Goal: Information Seeking & Learning: Learn about a topic

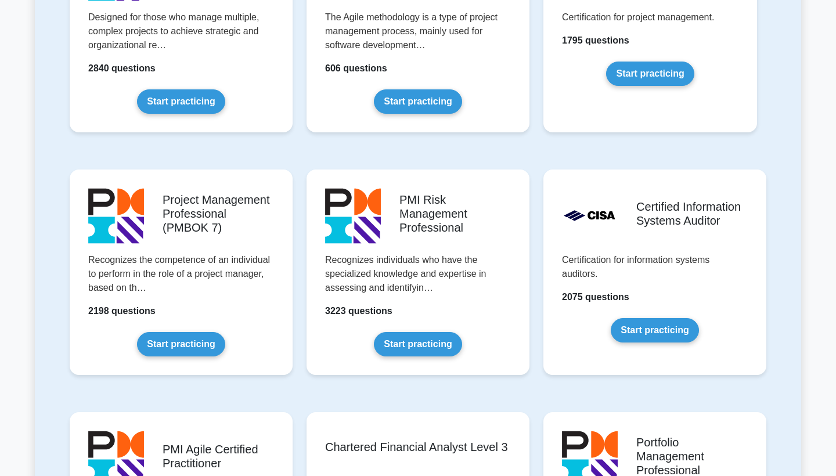
scroll to position [833, 0]
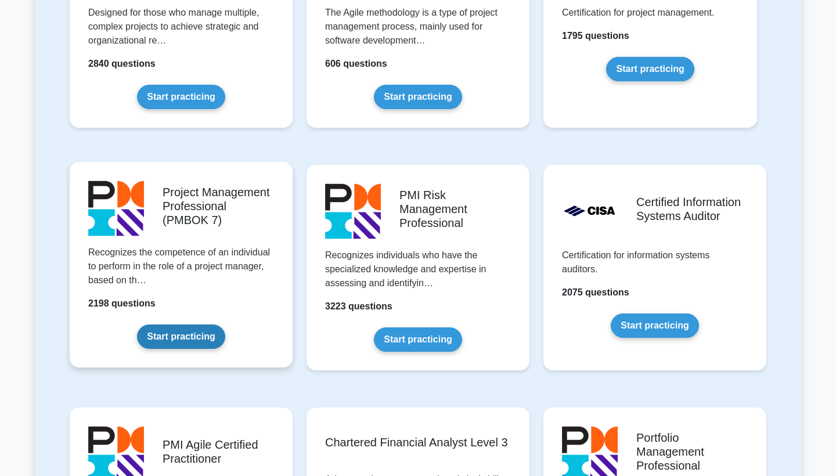
click at [225, 324] on link "Start practicing" at bounding box center [181, 336] width 88 height 24
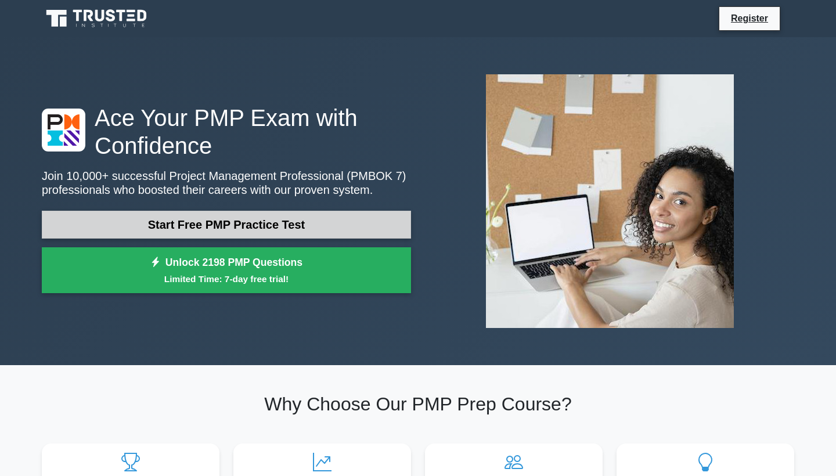
click at [283, 226] on link "Start Free PMP Practice Test" at bounding box center [226, 225] width 369 height 28
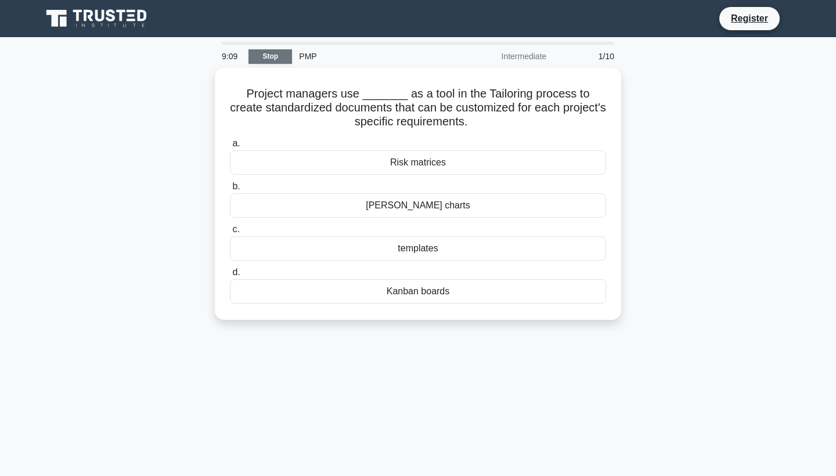
click at [267, 56] on link "Stop" at bounding box center [270, 56] width 44 height 15
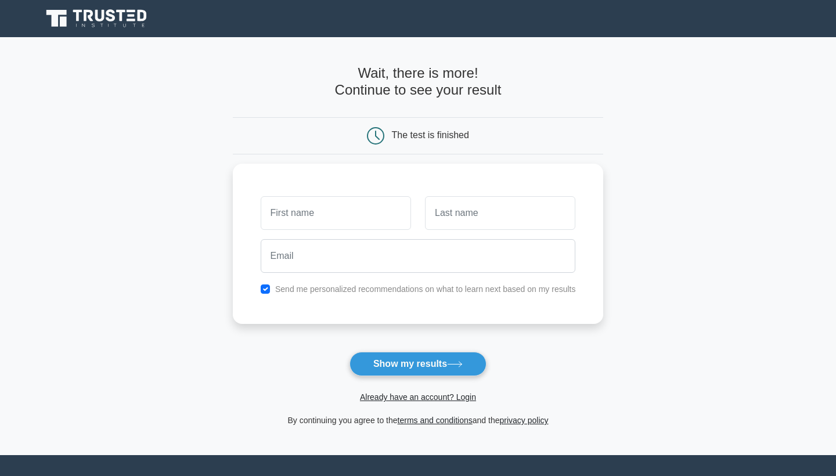
click at [128, 19] on icon at bounding box center [97, 19] width 111 height 22
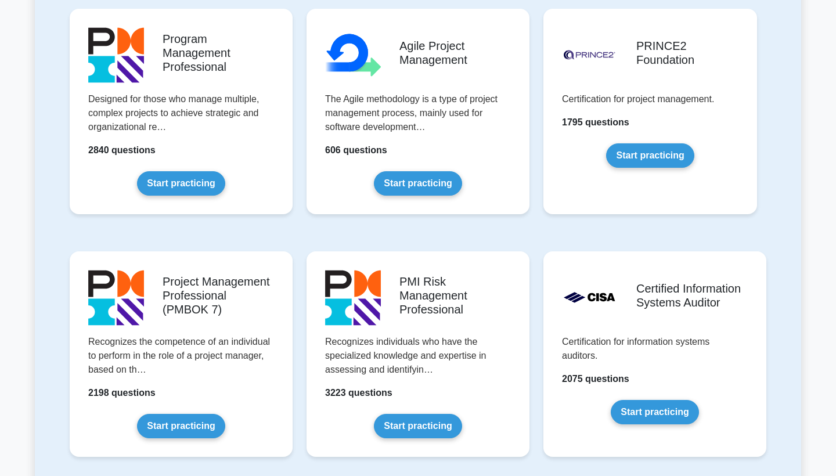
scroll to position [761, 0]
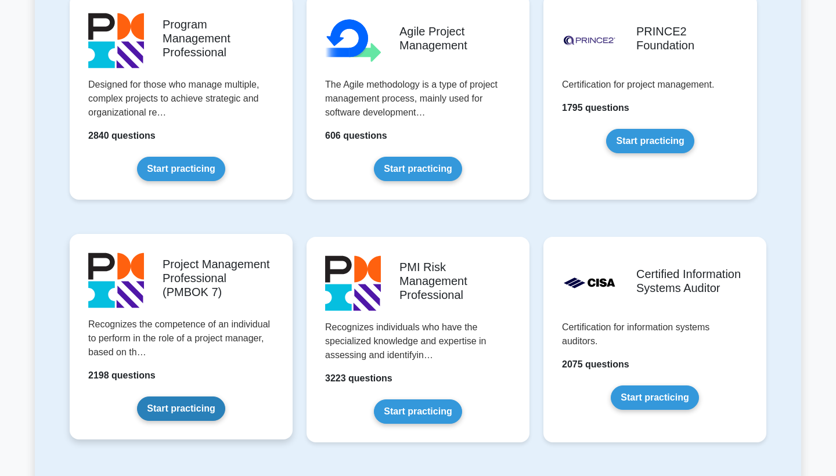
click at [184, 407] on link "Start practicing" at bounding box center [181, 408] width 88 height 24
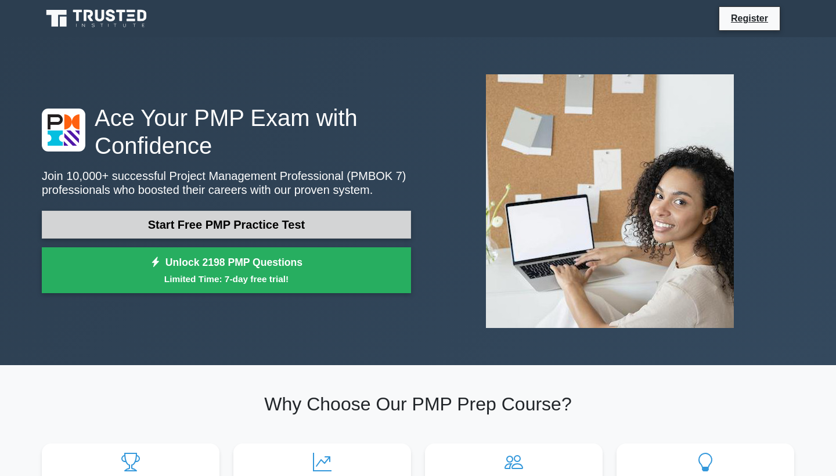
click at [280, 223] on link "Start Free PMP Practice Test" at bounding box center [226, 225] width 369 height 28
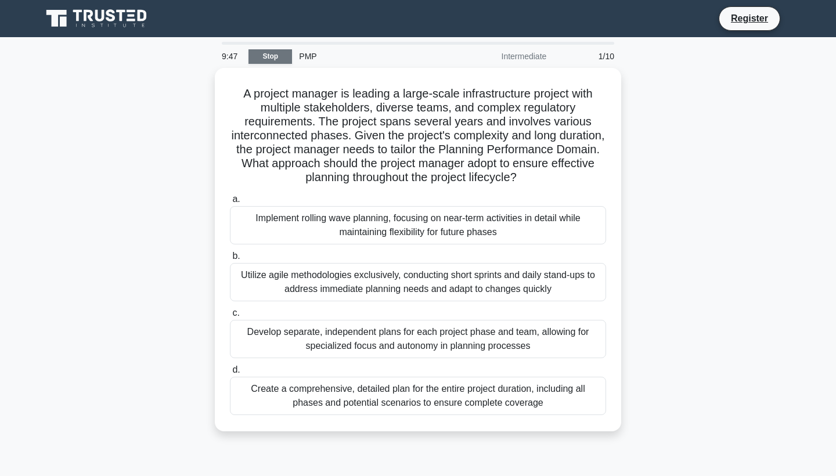
click at [277, 57] on link "Stop" at bounding box center [270, 56] width 44 height 15
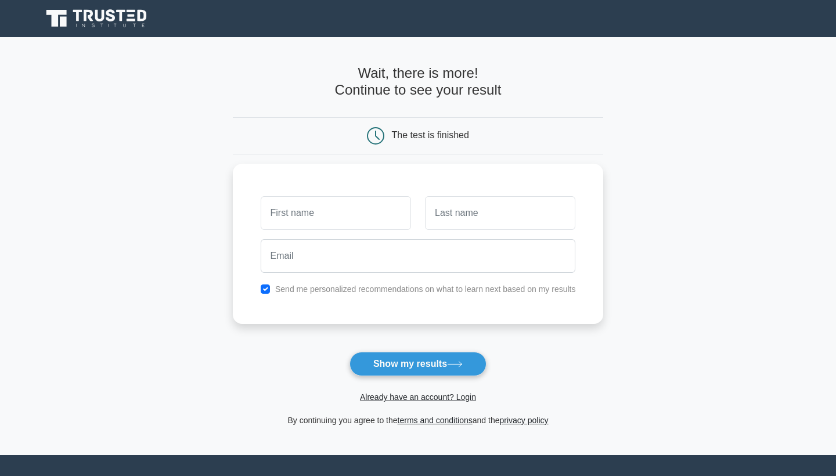
click at [122, 17] on icon at bounding box center [121, 16] width 9 height 12
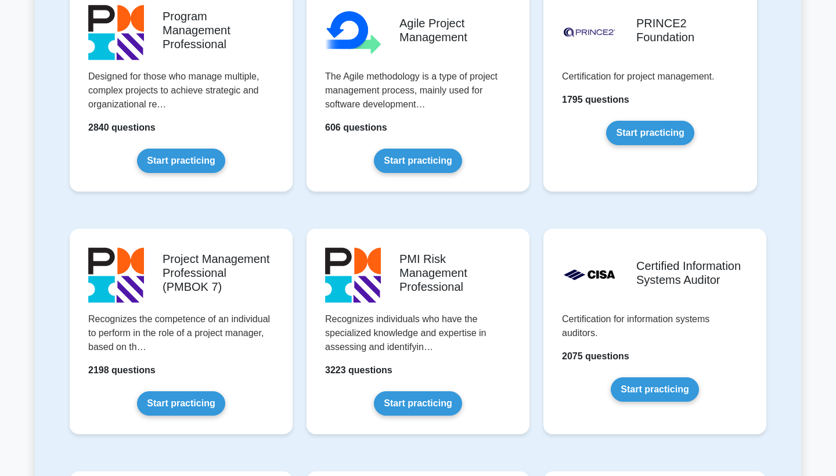
scroll to position [770, 0]
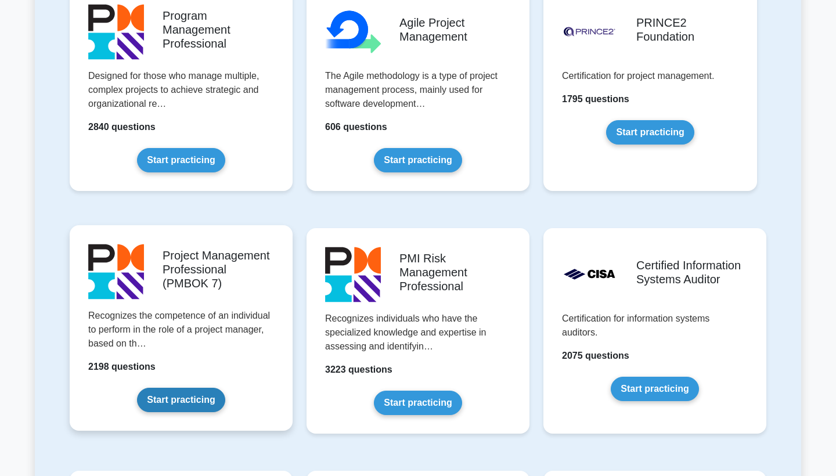
click at [203, 399] on link "Start practicing" at bounding box center [181, 400] width 88 height 24
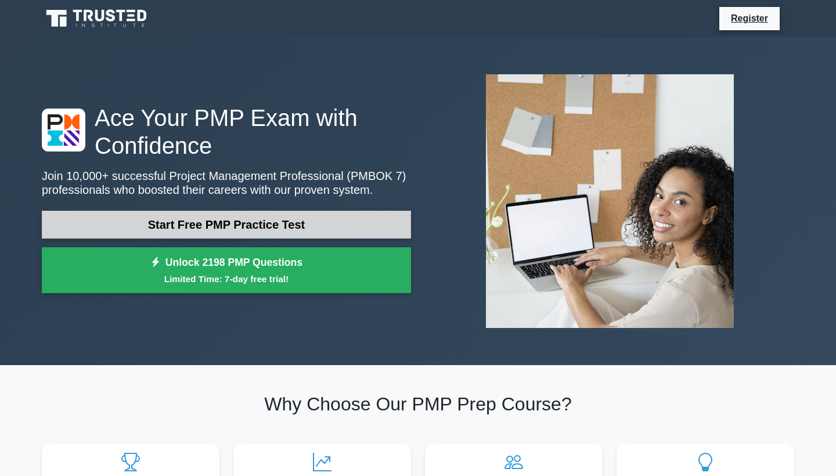
click at [205, 227] on link "Start Free PMP Practice Test" at bounding box center [226, 225] width 369 height 28
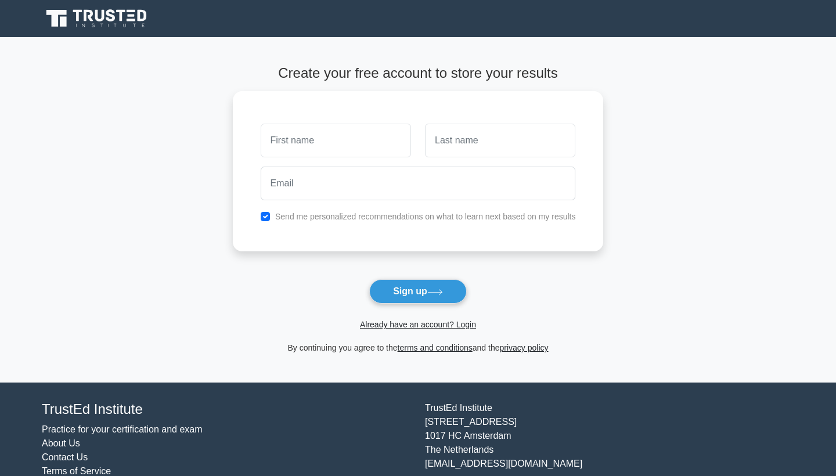
click at [109, 23] on icon at bounding box center [97, 19] width 111 height 22
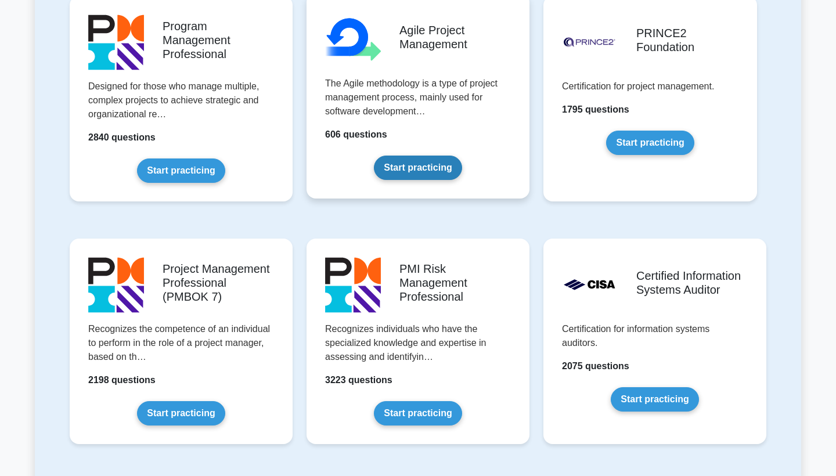
scroll to position [761, 0]
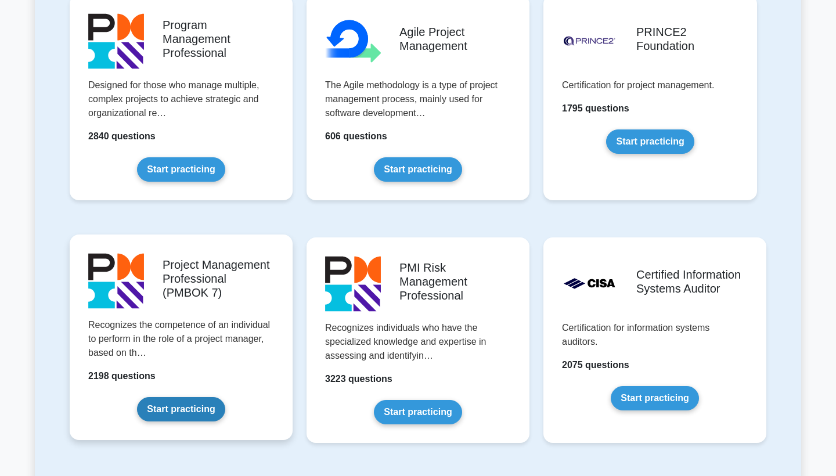
click at [180, 417] on link "Start practicing" at bounding box center [181, 409] width 88 height 24
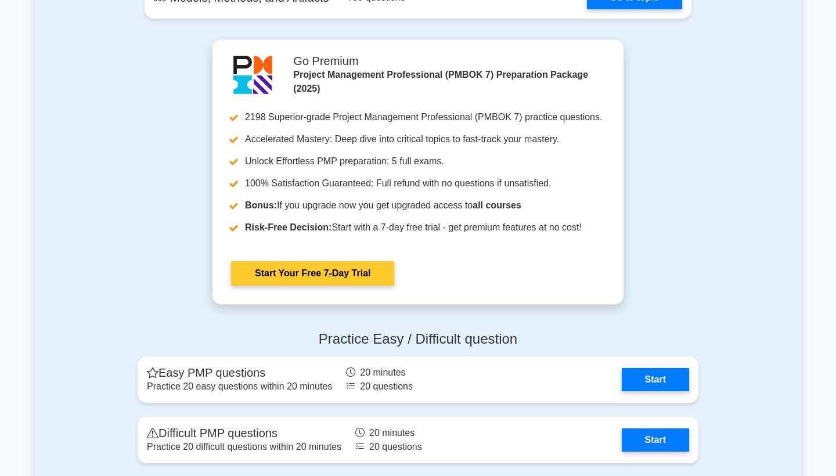
scroll to position [971, 0]
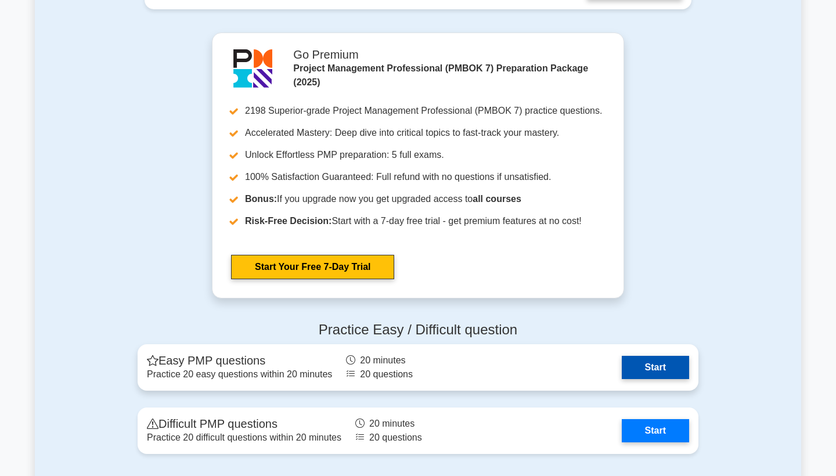
click at [663, 367] on link "Start" at bounding box center [654, 367] width 67 height 23
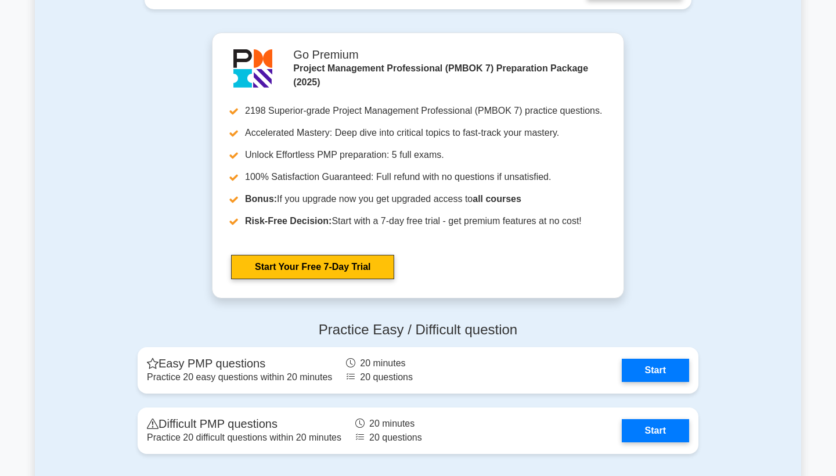
click at [774, 324] on div "Practice Easy / Difficult question Easy PMP questions Practice 20 easy question…" at bounding box center [418, 390] width 766 height 156
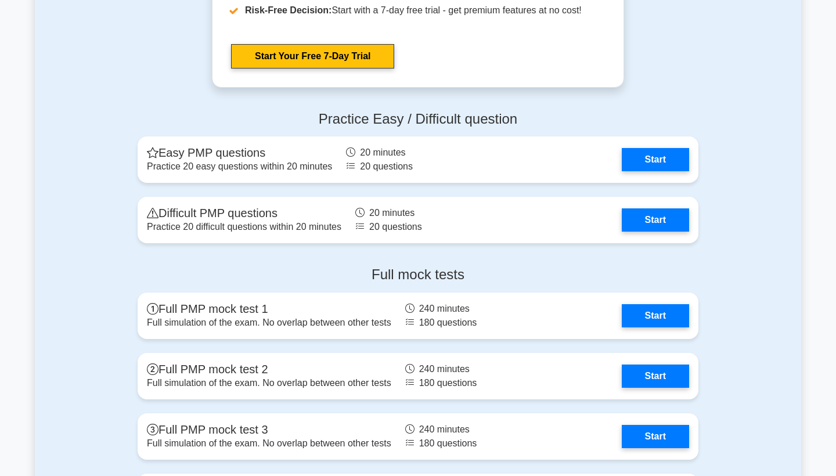
scroll to position [1184, 0]
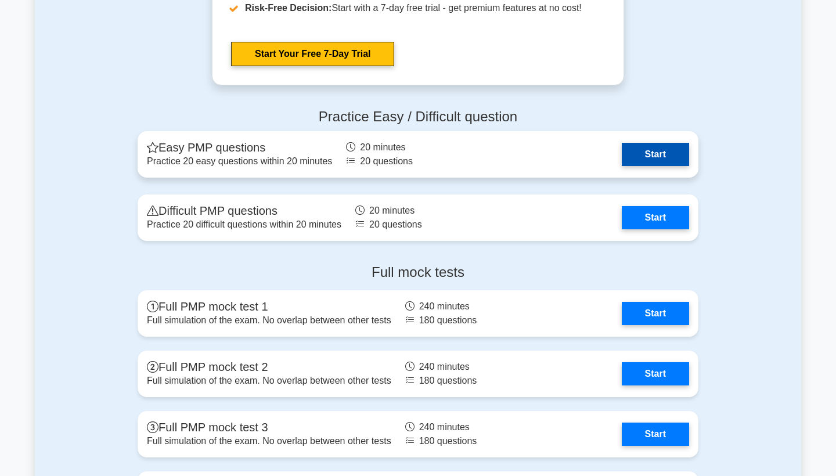
click at [656, 153] on link "Start" at bounding box center [654, 154] width 67 height 23
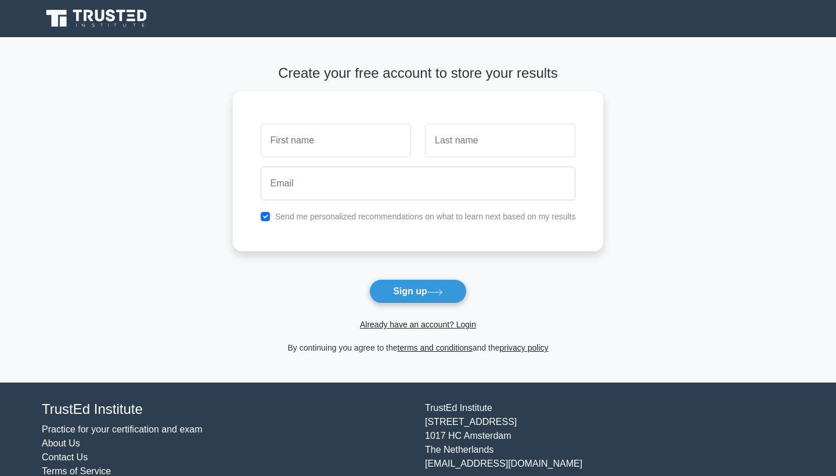
scroll to position [1, 0]
click at [121, 28] on icon at bounding box center [97, 19] width 111 height 22
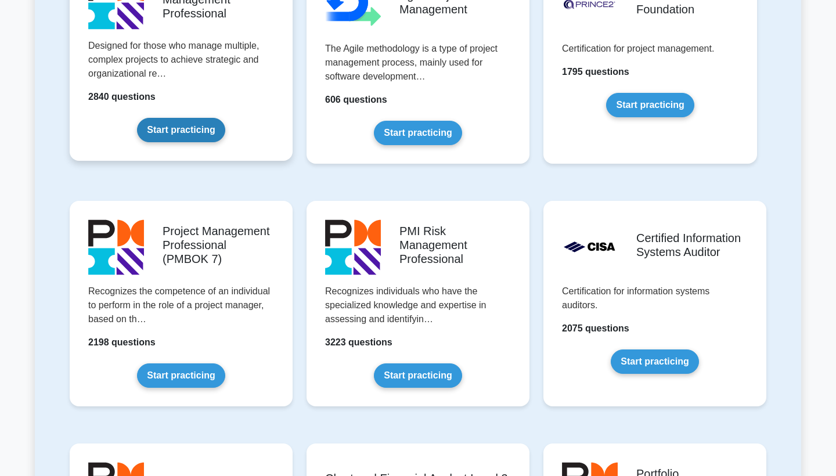
scroll to position [815, 0]
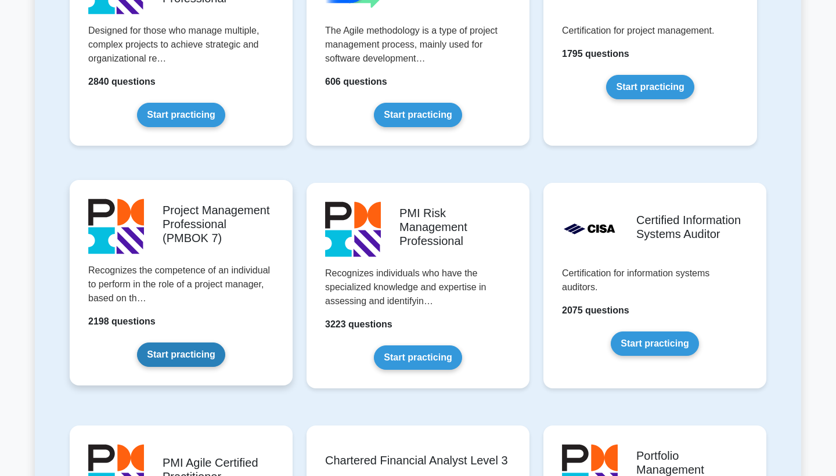
click at [182, 343] on link "Start practicing" at bounding box center [181, 354] width 88 height 24
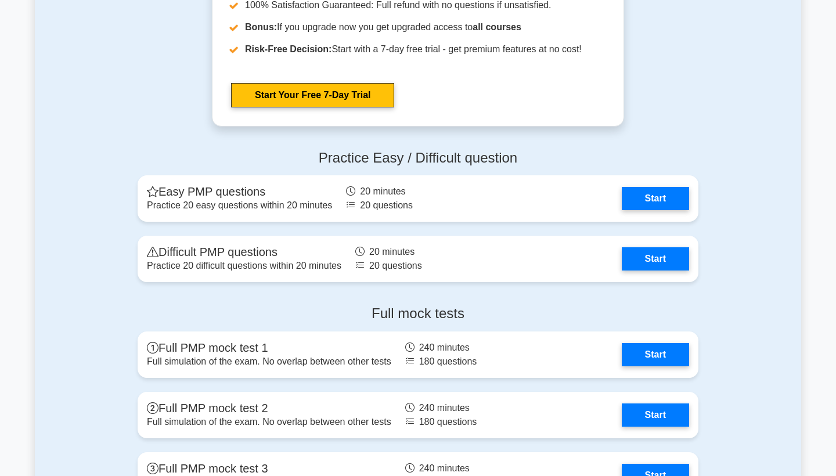
scroll to position [1152, 0]
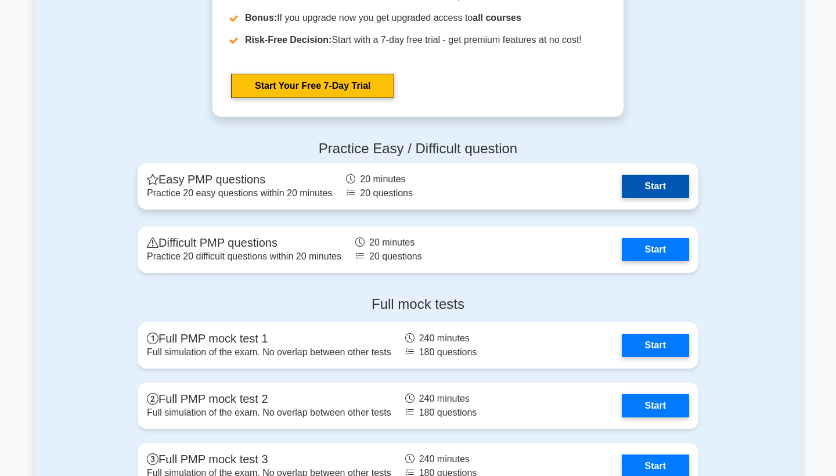
click at [621, 196] on link "Start" at bounding box center [654, 186] width 67 height 23
click at [668, 186] on link "Start" at bounding box center [654, 186] width 67 height 23
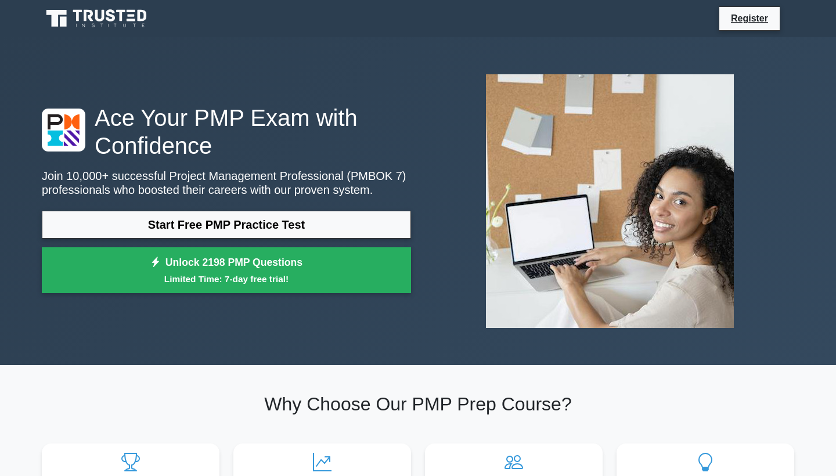
scroll to position [0, 0]
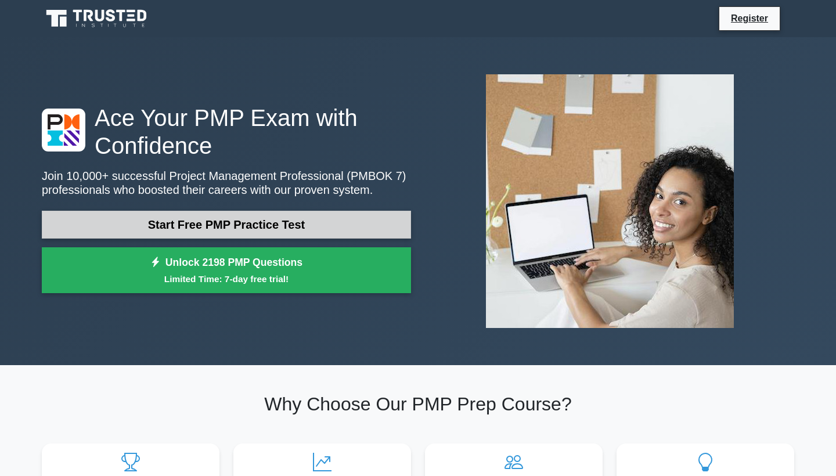
click at [185, 215] on link "Start Free PMP Practice Test" at bounding box center [226, 225] width 369 height 28
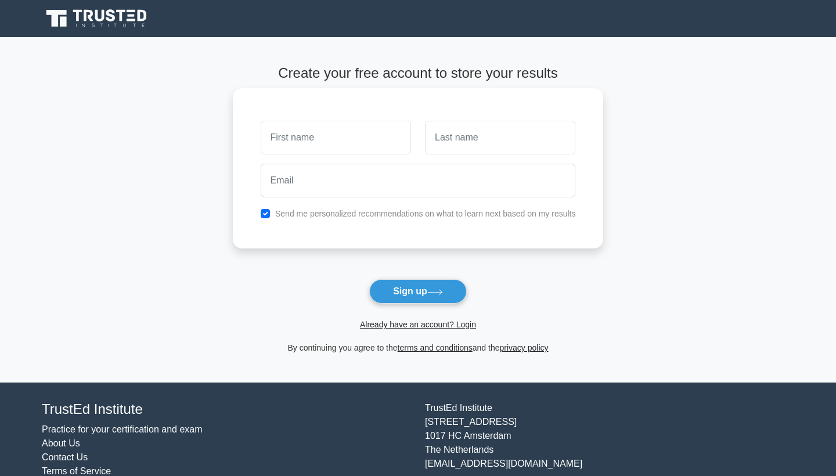
click at [399, 140] on input "text" at bounding box center [336, 138] width 150 height 34
click at [338, 138] on input "text" at bounding box center [336, 138] width 150 height 34
type input "euclides"
type input "manuel"
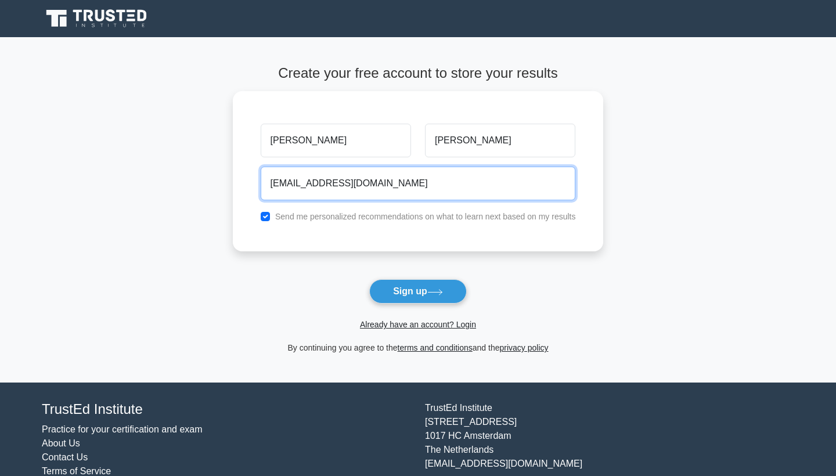
type input "euclidespascoalmanuel@gmail.com"
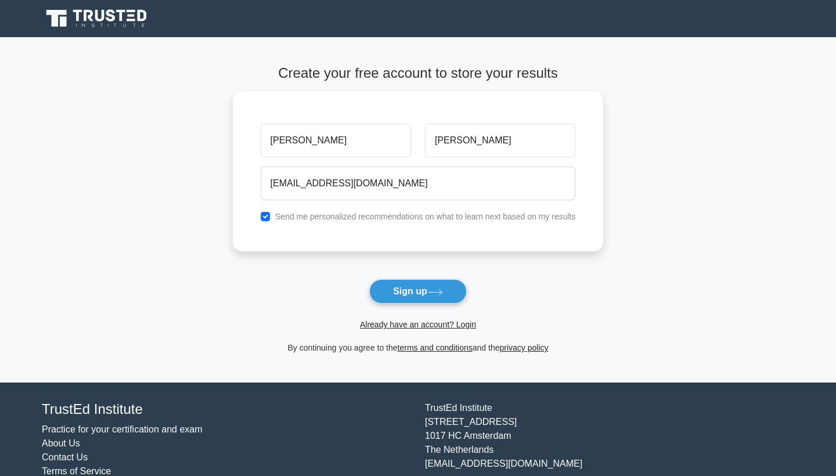
click at [424, 305] on div "Already have an account? Login" at bounding box center [418, 317] width 371 height 28
click at [418, 291] on button "Sign up" at bounding box center [417, 291] width 97 height 24
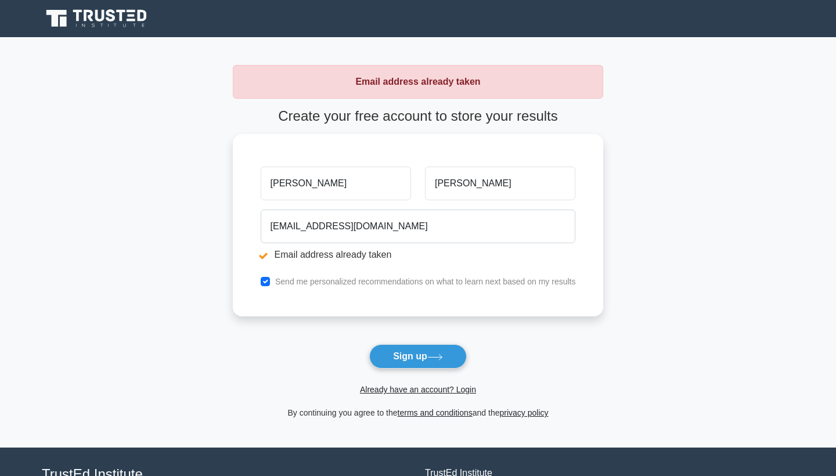
click at [109, 16] on icon at bounding box center [110, 15] width 9 height 12
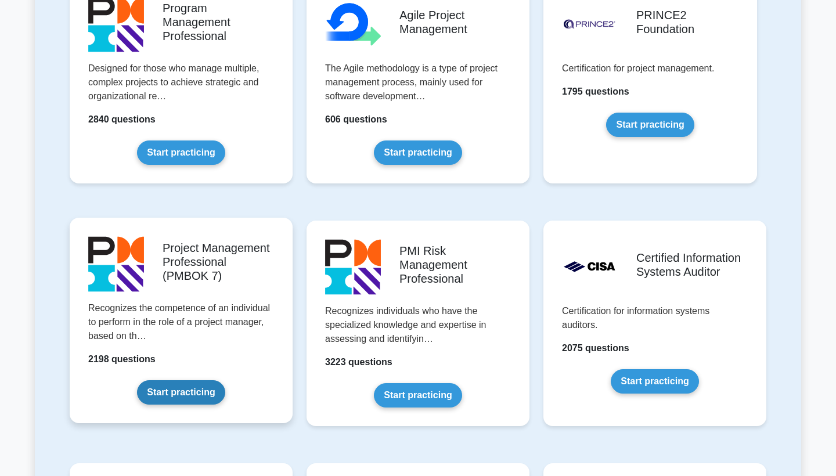
scroll to position [786, 0]
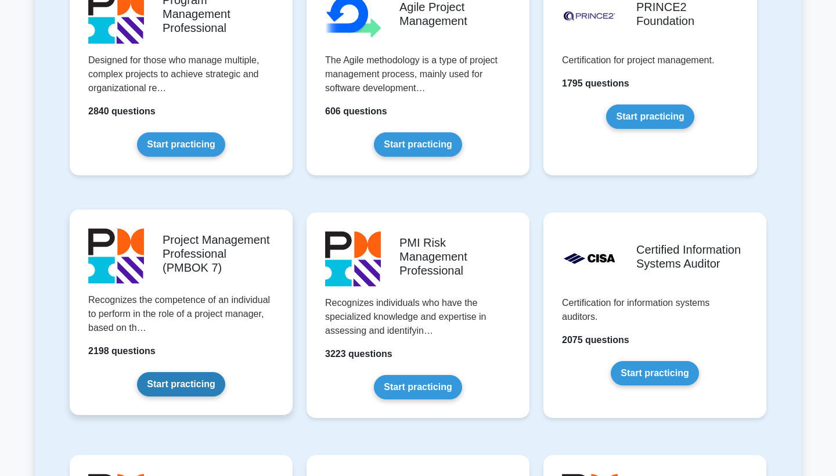
click at [189, 381] on link "Start practicing" at bounding box center [181, 384] width 88 height 24
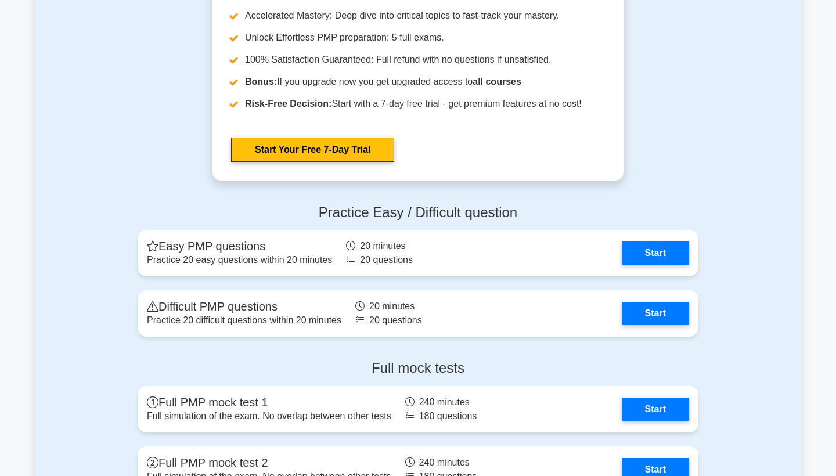
scroll to position [1089, 0]
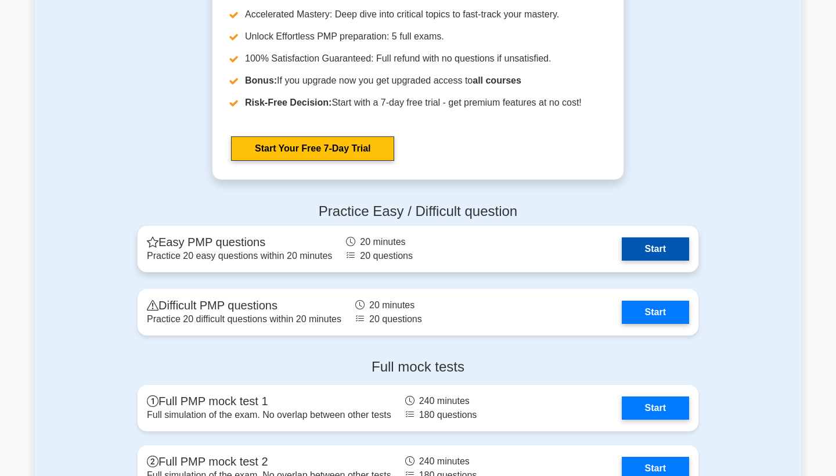
click at [621, 245] on link "Start" at bounding box center [654, 248] width 67 height 23
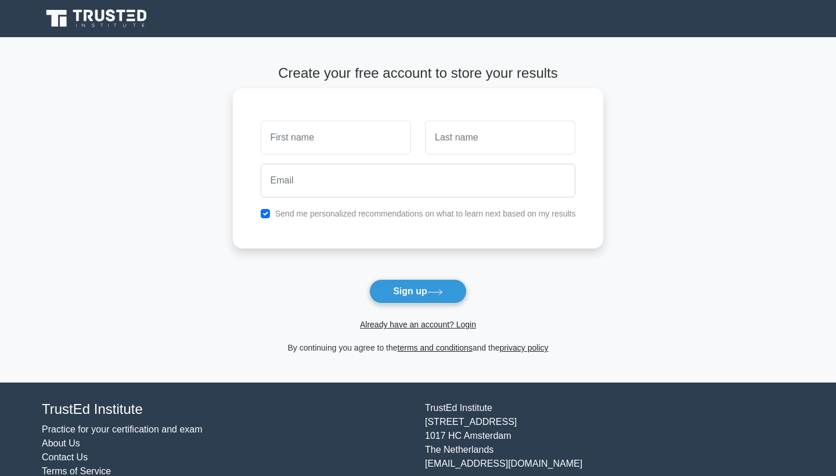
click at [395, 140] on input "text" at bounding box center [336, 138] width 150 height 34
click at [346, 137] on input "text" at bounding box center [336, 138] width 150 height 34
type input "[EMAIL_ADDRESS][DOMAIN_NAME]"
type input "Chingala"
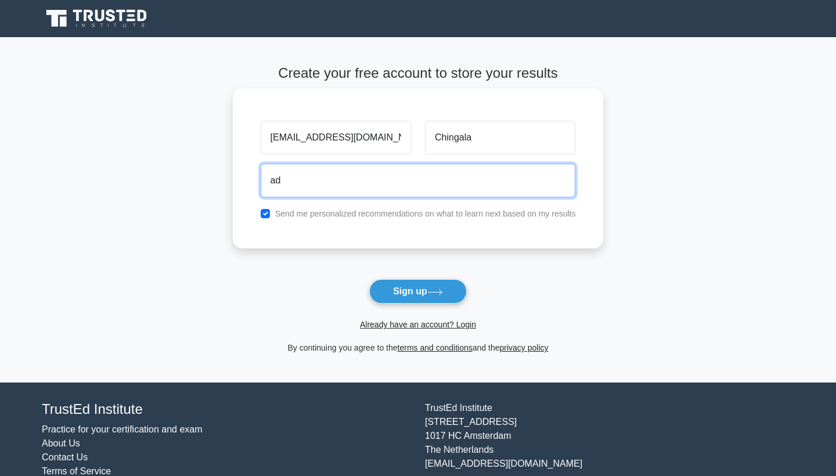
type input "a"
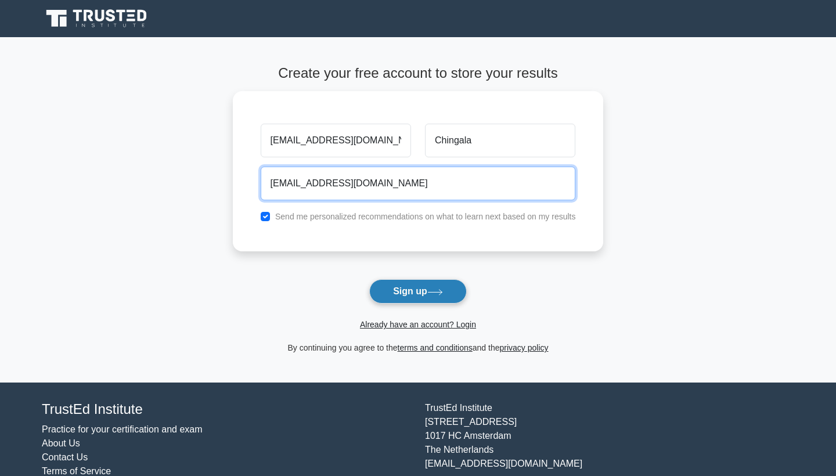
type input "admirjo@yahoo.com"
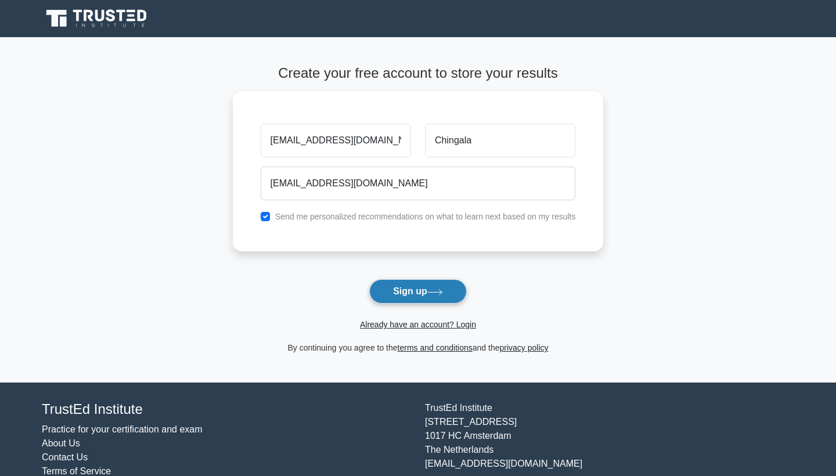
click at [410, 291] on button "Sign up" at bounding box center [417, 291] width 97 height 24
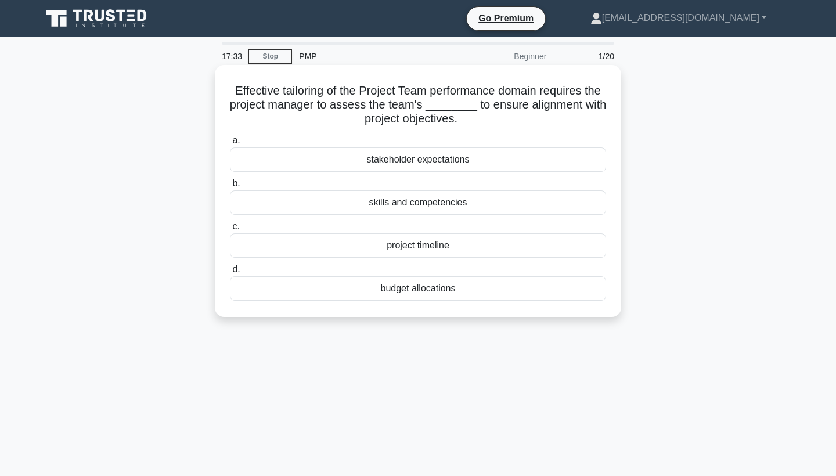
click at [441, 205] on div "skills and competencies" at bounding box center [418, 202] width 376 height 24
click at [230, 187] on input "b. skills and competencies" at bounding box center [230, 184] width 0 height 8
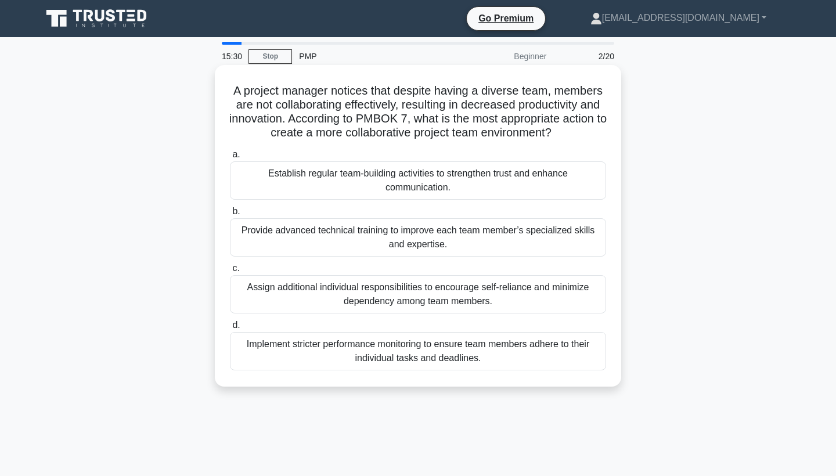
click at [494, 180] on div "Establish regular team-building activities to strengthen trust and enhance comm…" at bounding box center [418, 180] width 376 height 38
click at [230, 158] on input "a. Establish regular team-building activities to strengthen trust and enhance c…" at bounding box center [230, 155] width 0 height 8
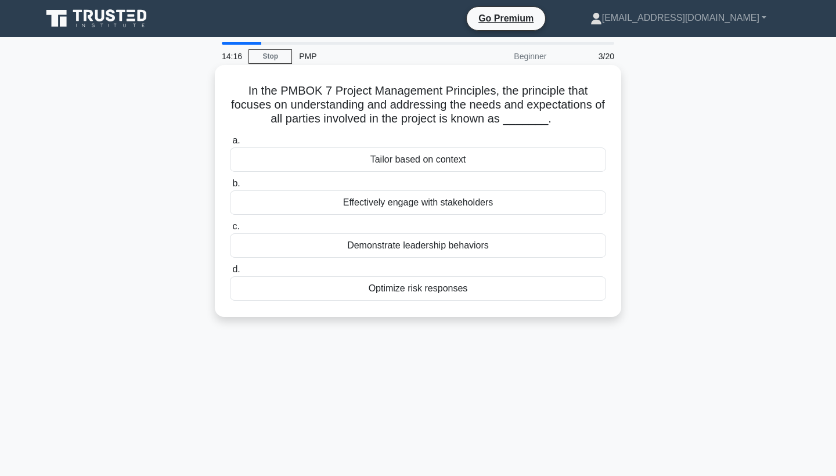
click at [475, 204] on div "Effectively engage with stakeholders" at bounding box center [418, 202] width 376 height 24
click at [230, 187] on input "b. Effectively engage with stakeholders" at bounding box center [230, 184] width 0 height 8
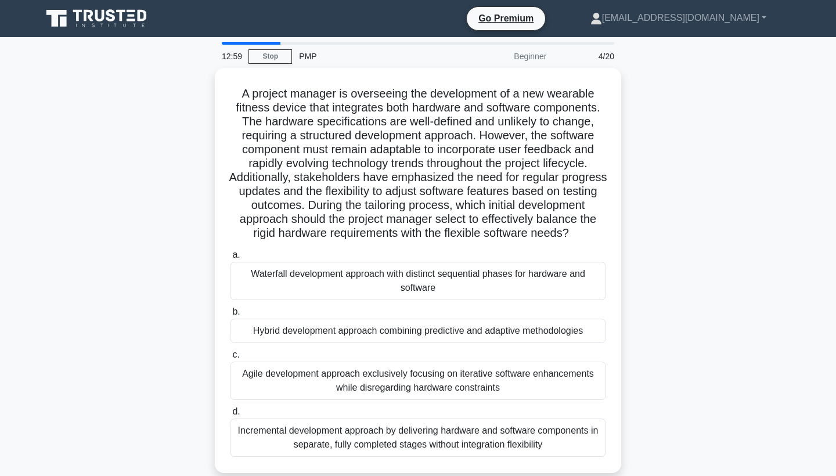
click at [735, 251] on div "A project manager is overseeing the development of a new wearable fitness devic…" at bounding box center [418, 277] width 766 height 419
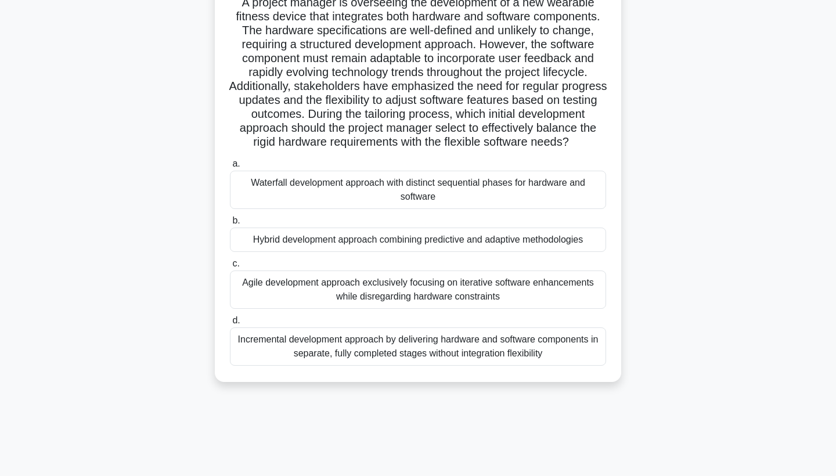
scroll to position [92, 0]
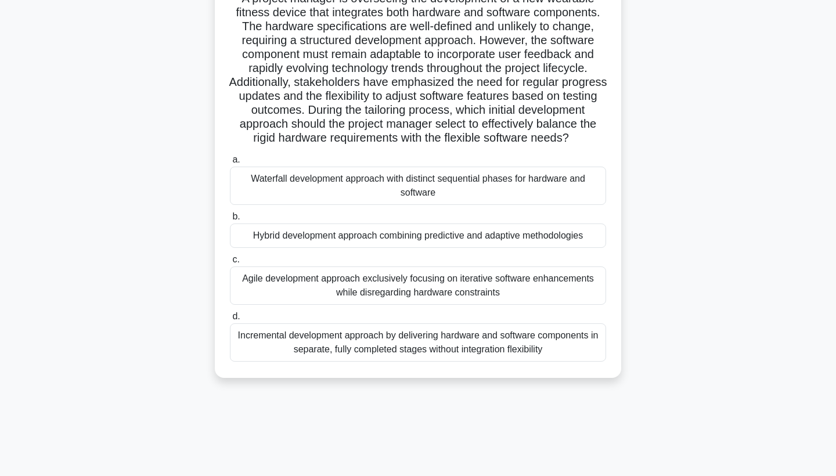
click at [460, 281] on div "Agile development approach exclusively focusing on iterative software enhanceme…" at bounding box center [418, 285] width 376 height 38
click at [230, 263] on input "c. Agile development approach exclusively focusing on iterative software enhanc…" at bounding box center [230, 260] width 0 height 8
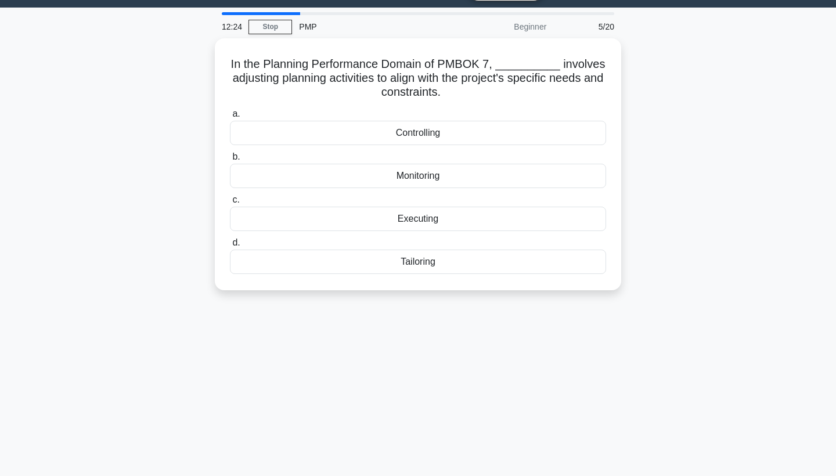
scroll to position [0, 0]
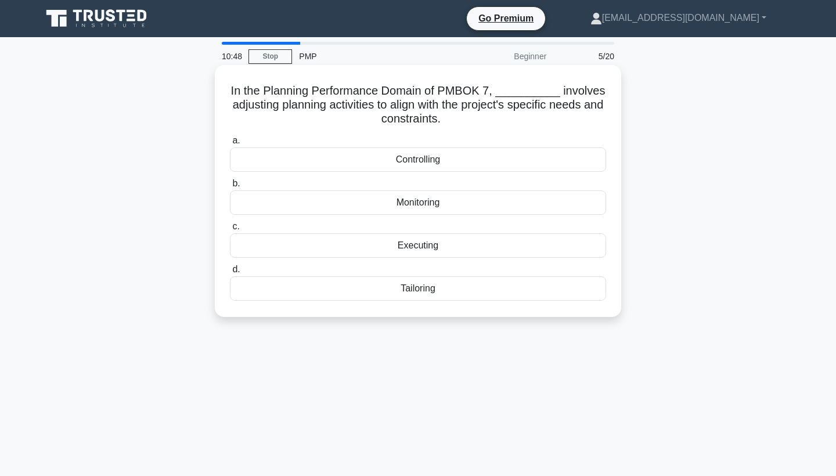
click at [424, 204] on div "Monitoring" at bounding box center [418, 202] width 376 height 24
click at [230, 187] on input "b. Monitoring" at bounding box center [230, 184] width 0 height 8
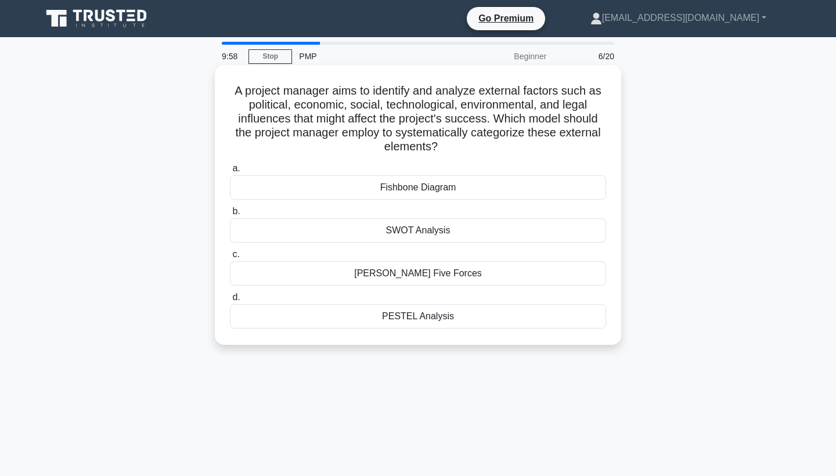
click at [449, 230] on div "SWOT Analysis" at bounding box center [418, 230] width 376 height 24
click at [230, 215] on input "b. SWOT Analysis" at bounding box center [230, 212] width 0 height 8
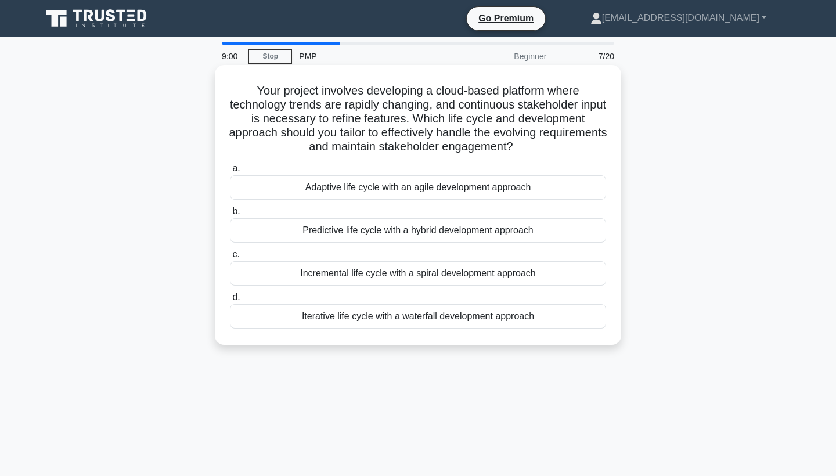
click at [522, 190] on div "Adaptive life cycle with an agile development approach" at bounding box center [418, 187] width 376 height 24
click at [230, 172] on input "a. Adaptive life cycle with an agile development approach" at bounding box center [230, 169] width 0 height 8
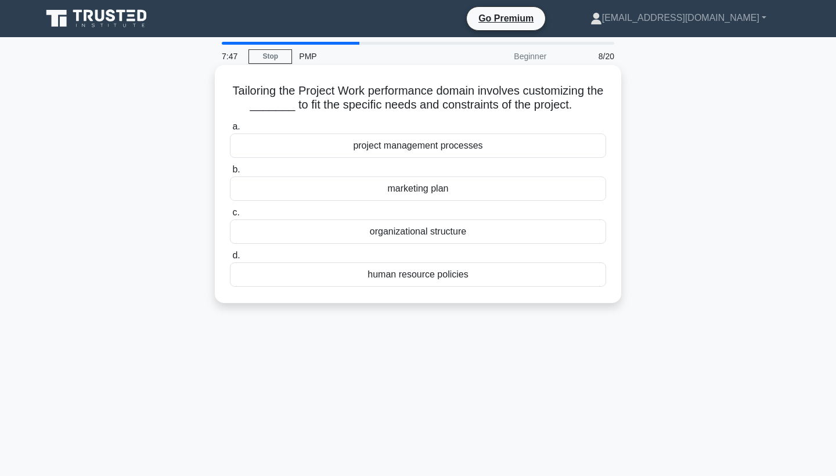
click at [445, 234] on div "organizational structure" at bounding box center [418, 231] width 376 height 24
click at [230, 216] on input "c. organizational structure" at bounding box center [230, 213] width 0 height 8
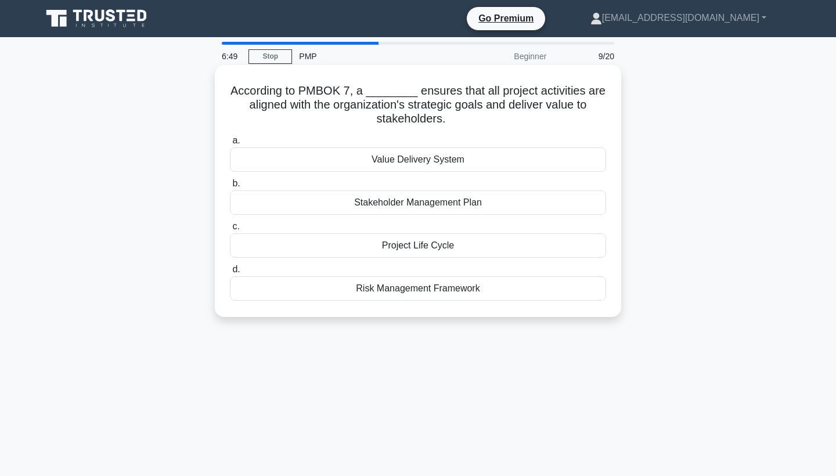
click at [451, 205] on div "Stakeholder Management Plan" at bounding box center [418, 202] width 376 height 24
click at [230, 187] on input "b. Stakeholder Management Plan" at bounding box center [230, 184] width 0 height 8
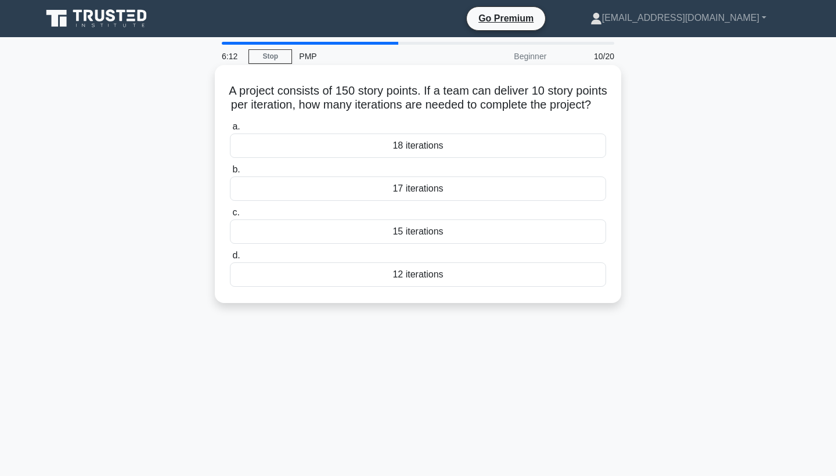
click at [430, 158] on div "18 iterations" at bounding box center [418, 145] width 376 height 24
click at [230, 131] on input "a. 18 iterations" at bounding box center [230, 127] width 0 height 8
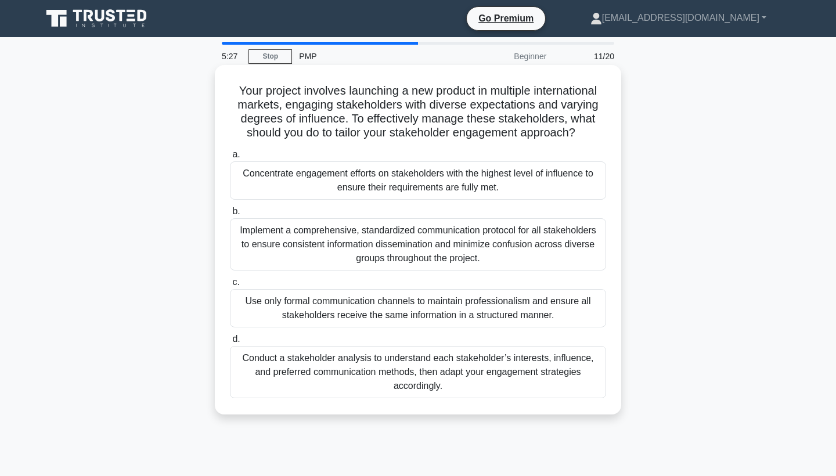
click at [469, 183] on div "Concentrate engagement efforts on stakeholders with the highest level of influe…" at bounding box center [418, 180] width 376 height 38
click at [230, 158] on input "a. Concentrate engagement efforts on stakeholders with the highest level of inf…" at bounding box center [230, 155] width 0 height 8
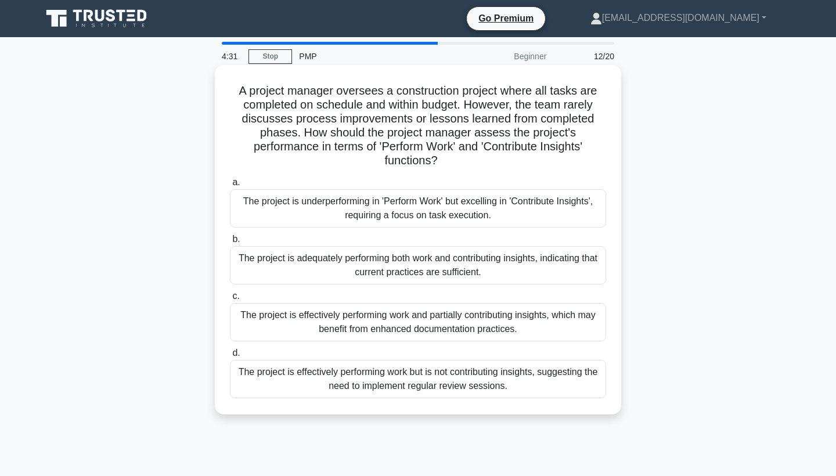
click at [506, 201] on div "The project is underperforming in 'Perform Work' but excelling in 'Contribute I…" at bounding box center [418, 208] width 376 height 38
click at [230, 186] on input "a. The project is underperforming in 'Perform Work' but excelling in 'Contribut…" at bounding box center [230, 183] width 0 height 8
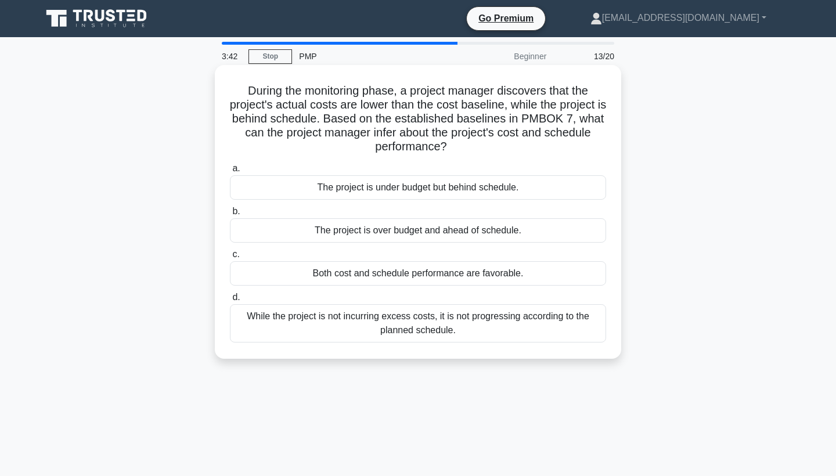
click at [465, 322] on div "While the project is not incurring excess costs, it is not progressing accordin…" at bounding box center [418, 323] width 376 height 38
click at [230, 301] on input "d. While the project is not incurring excess costs, it is not progressing accor…" at bounding box center [230, 298] width 0 height 8
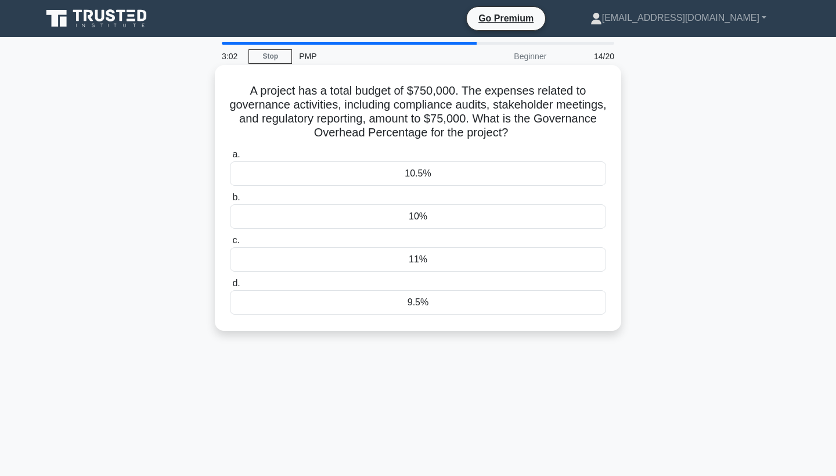
click at [425, 212] on div "10%" at bounding box center [418, 216] width 376 height 24
click at [230, 201] on input "b. 10%" at bounding box center [230, 198] width 0 height 8
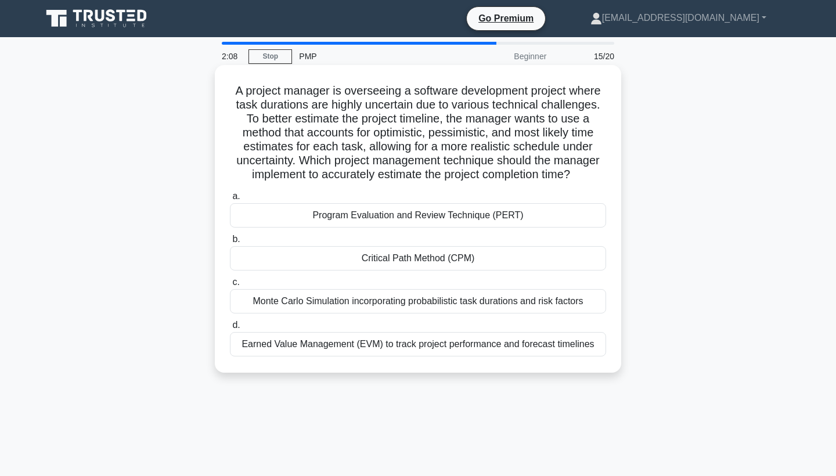
click at [543, 305] on div "Monte Carlo Simulation incorporating probabilistic task durations and risk fact…" at bounding box center [418, 301] width 376 height 24
click at [230, 286] on input "c. Monte Carlo Simulation incorporating probabilistic task durations and risk f…" at bounding box center [230, 283] width 0 height 8
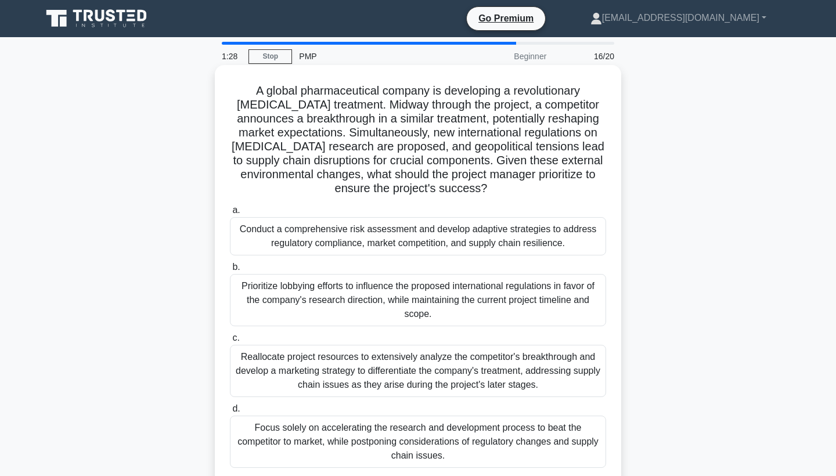
click at [566, 303] on div "Prioritize lobbying efforts to influence the proposed international regulations…" at bounding box center [418, 300] width 376 height 52
click at [230, 271] on input "b. Prioritize lobbying efforts to influence the proposed international regulati…" at bounding box center [230, 267] width 0 height 8
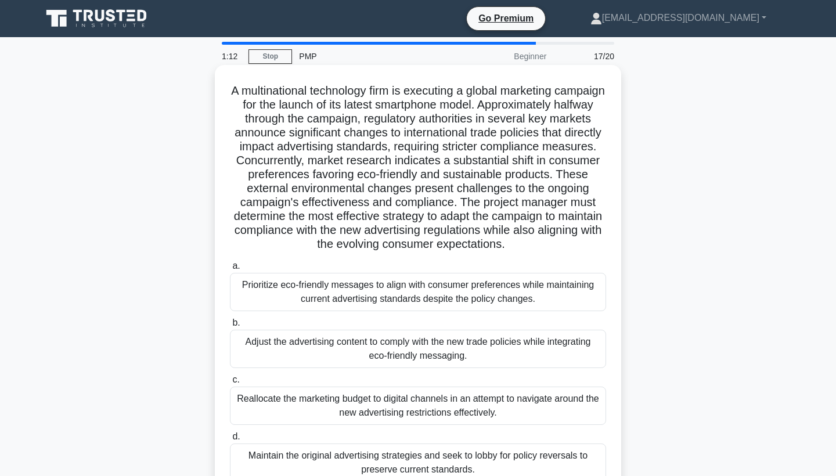
click at [547, 455] on div "Maintain the original advertising strategies and seek to lobby for policy rever…" at bounding box center [418, 462] width 376 height 38
click at [230, 440] on input "d. Maintain the original advertising strategies and seek to lobby for policy re…" at bounding box center [230, 437] width 0 height 8
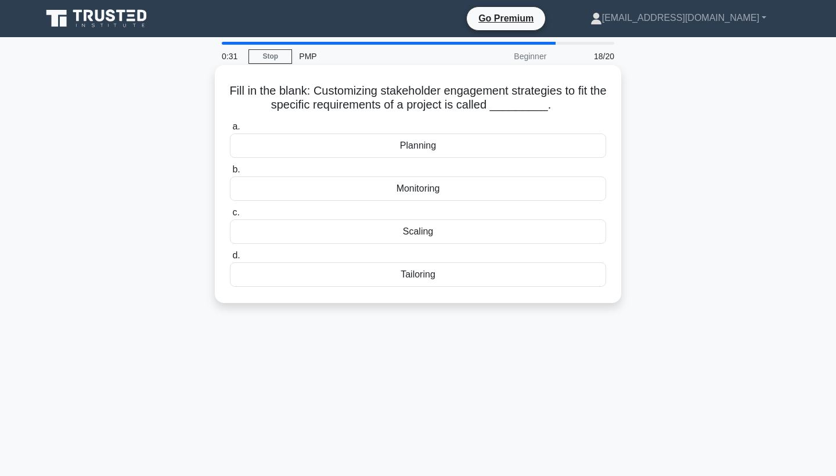
click at [418, 189] on div "Monitoring" at bounding box center [418, 188] width 376 height 24
click at [230, 174] on input "b. Monitoring" at bounding box center [230, 170] width 0 height 8
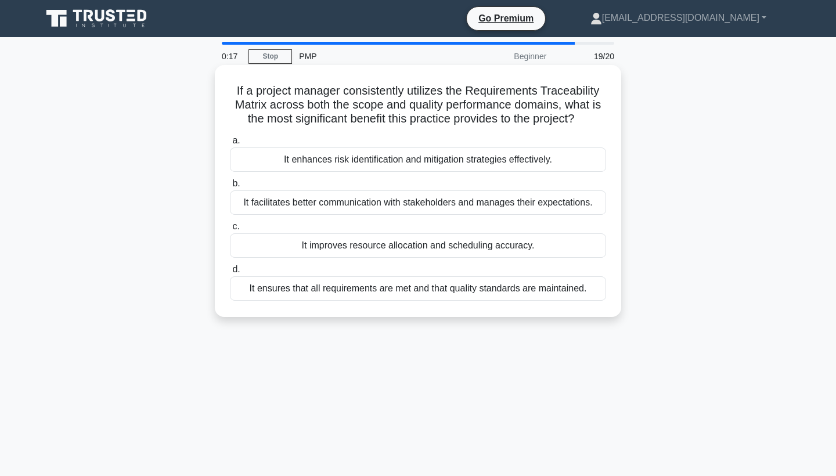
click at [537, 164] on div "It enhances risk identification and mitigation strategies effectively." at bounding box center [418, 159] width 376 height 24
click at [230, 144] on input "a. It enhances risk identification and mitigation strategies effectively." at bounding box center [230, 141] width 0 height 8
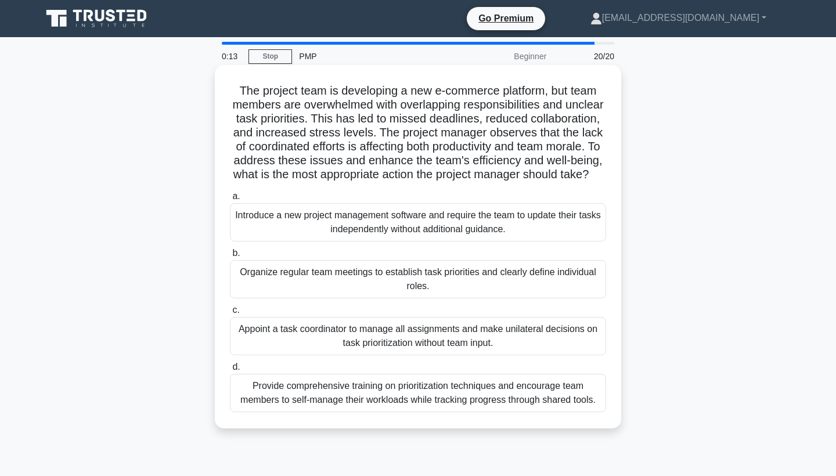
click at [506, 337] on div "Appoint a task coordinator to manage all assignments and make unilateral decisi…" at bounding box center [418, 336] width 376 height 38
click at [230, 314] on input "c. Appoint a task coordinator to manage all assignments and make unilateral dec…" at bounding box center [230, 310] width 0 height 8
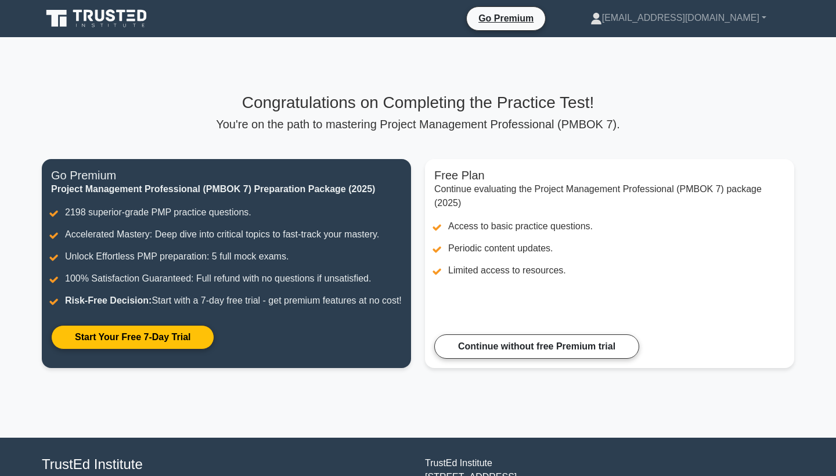
click at [731, 420] on div "Congratulations on Completing the Practice Test! You're on the path to masterin…" at bounding box center [418, 237] width 766 height 400
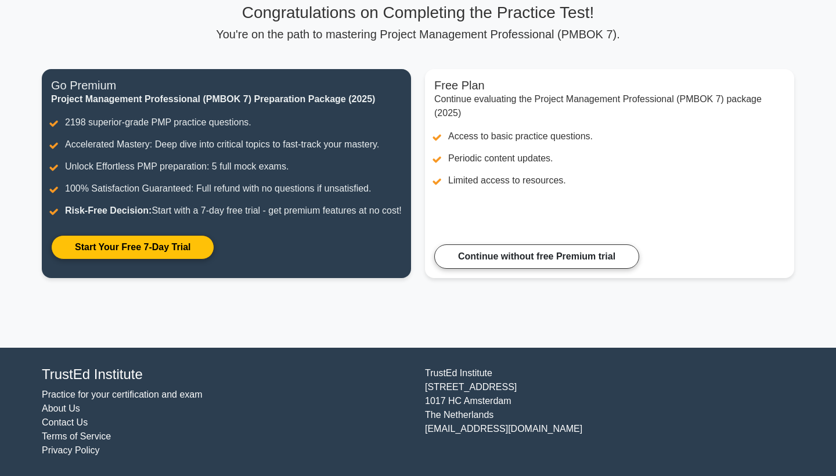
scroll to position [103, 0]
click at [729, 312] on div "Congratulations on Completing the Practice Test! You're on the path to masterin…" at bounding box center [418, 147] width 766 height 400
click at [760, 296] on div "Congratulations on Completing the Practice Test! You're on the path to masterin…" at bounding box center [418, 147] width 766 height 400
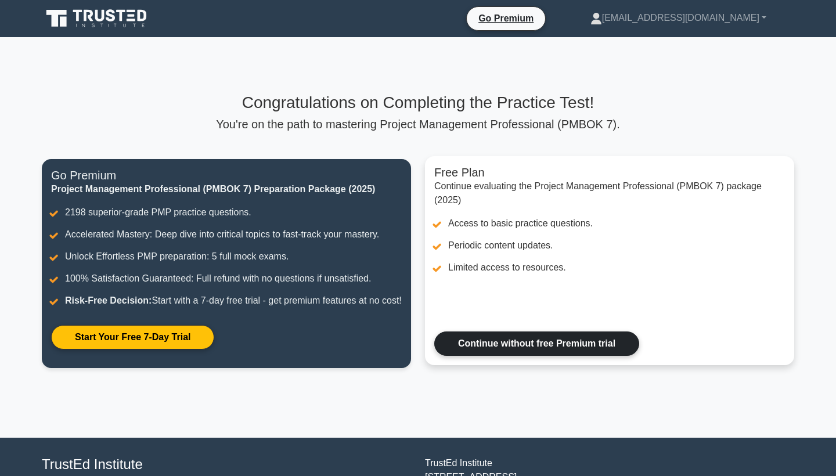
scroll to position [0, 0]
click at [560, 356] on link "Continue without free Premium trial" at bounding box center [536, 343] width 205 height 24
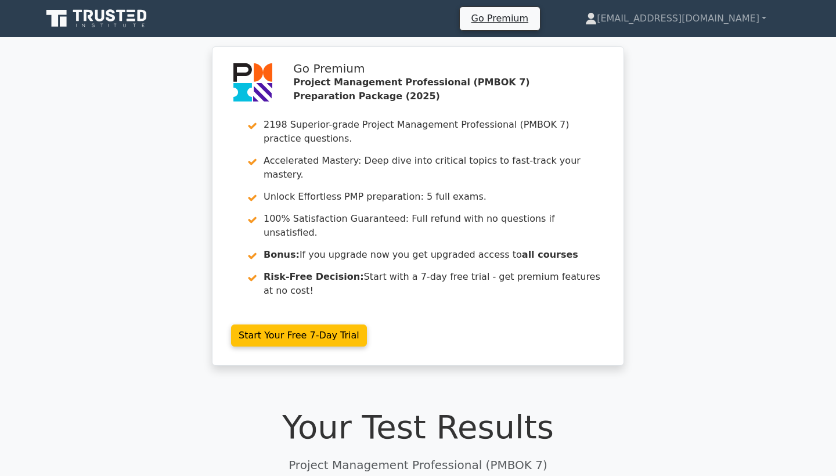
click at [789, 290] on div "Go Premium Project Management Professional (PMBOK 7) Preparation Package (2025)…" at bounding box center [418, 212] width 836 height 333
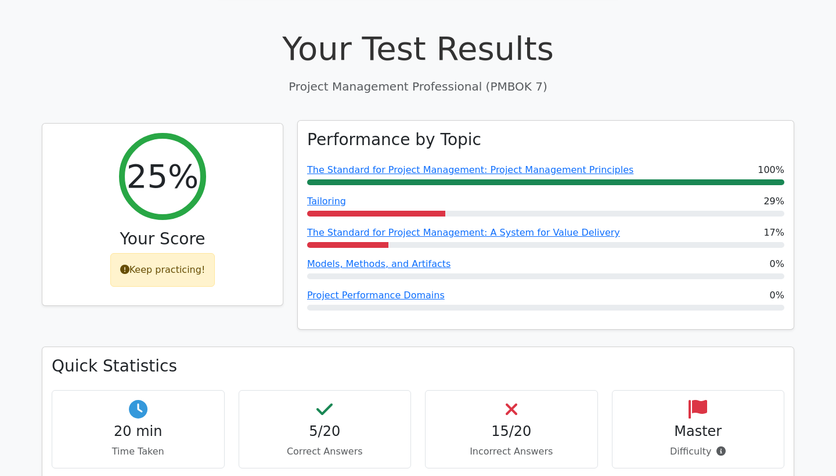
scroll to position [379, 0]
